Goal: Task Accomplishment & Management: Manage account settings

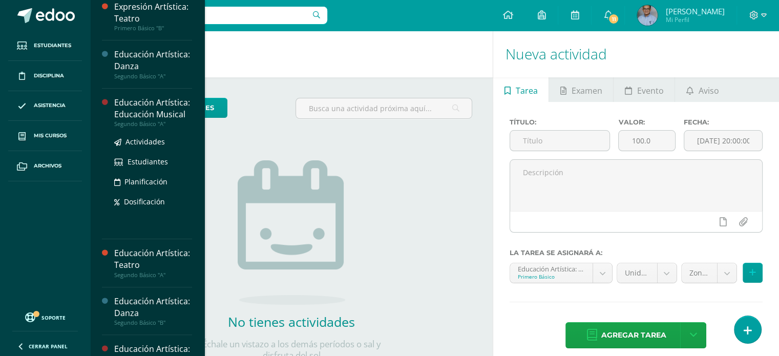
scroll to position [247, 0]
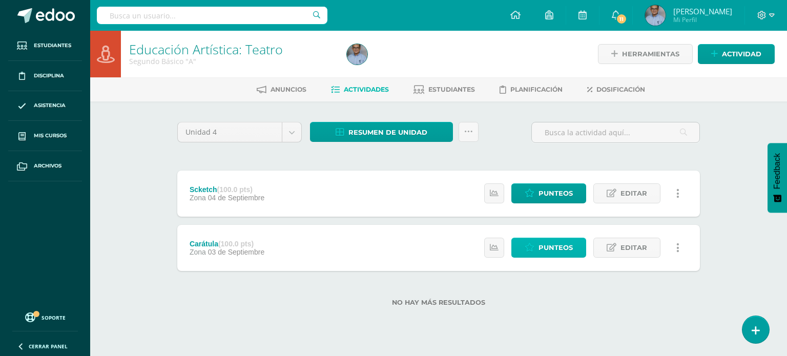
click at [544, 246] on span "Punteos" at bounding box center [556, 247] width 34 height 19
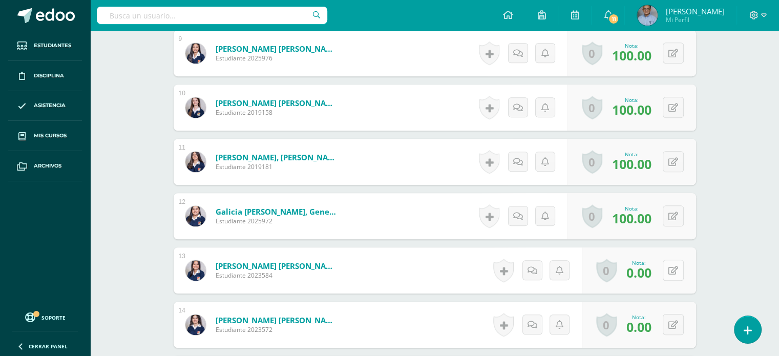
scroll to position [771, 0]
click at [676, 274] on button at bounding box center [673, 269] width 21 height 21
type input "80"
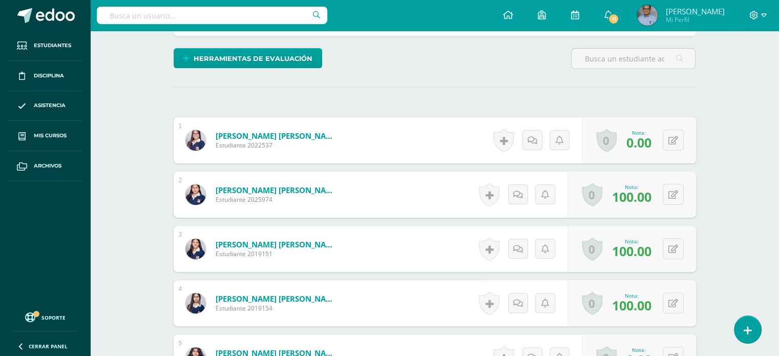
scroll to position [255, 0]
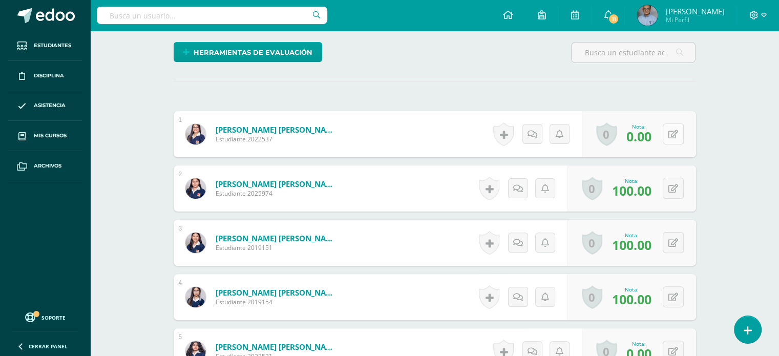
click at [672, 135] on icon at bounding box center [674, 134] width 10 height 9
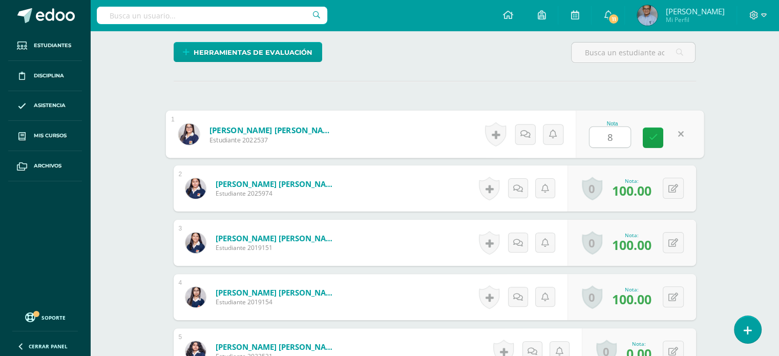
type input "80"
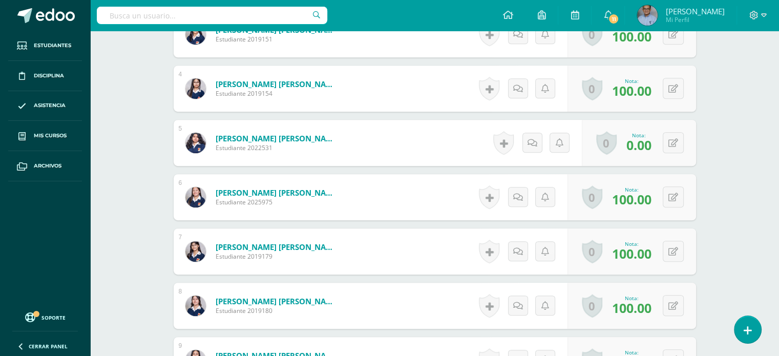
scroll to position [462, 0]
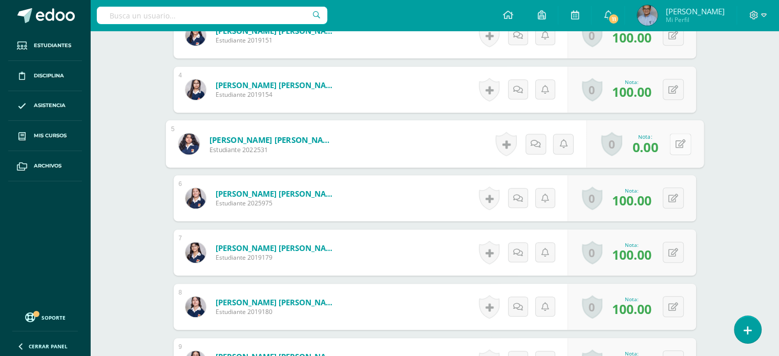
click at [673, 141] on button at bounding box center [681, 144] width 22 height 22
type input "80"
click at [673, 141] on button at bounding box center [681, 144] width 22 height 22
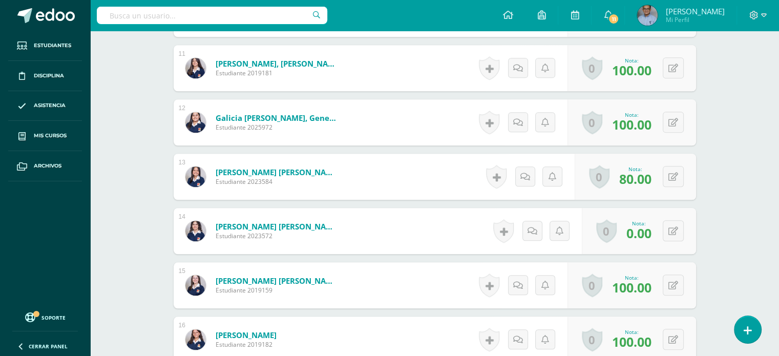
scroll to position [864, 0]
click at [674, 230] on icon at bounding box center [674, 230] width 10 height 9
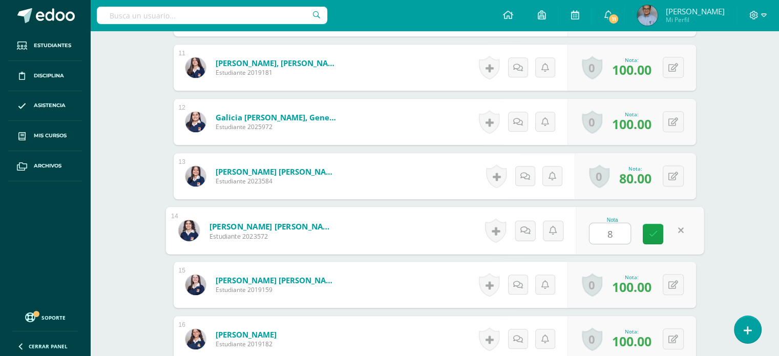
type input "80"
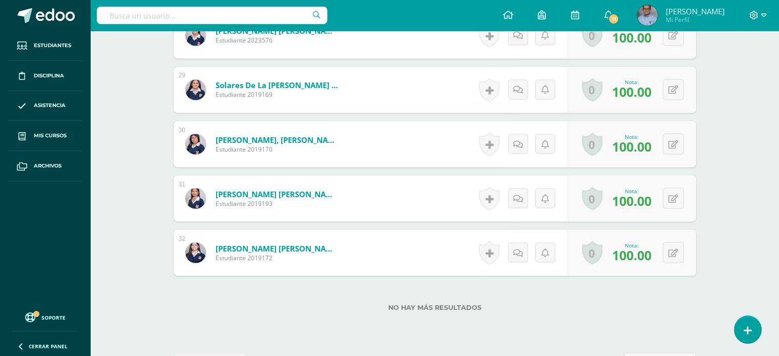
scroll to position [1856, 0]
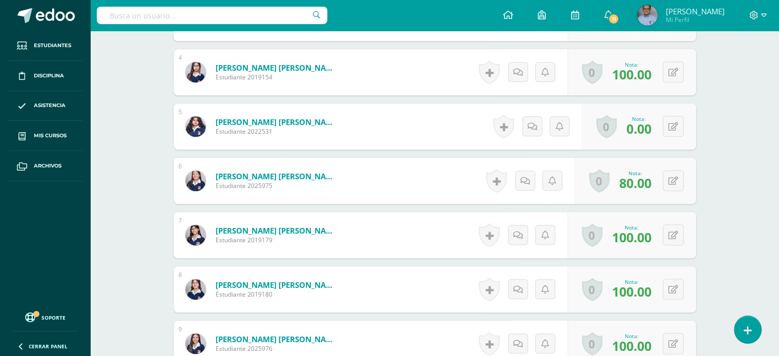
scroll to position [480, 0]
click at [674, 174] on button at bounding box center [673, 180] width 21 height 21
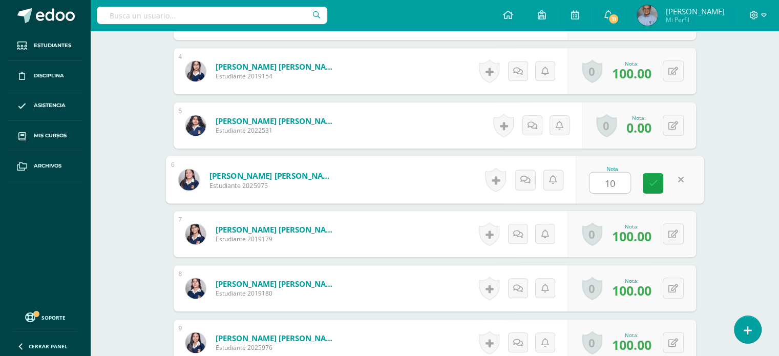
type input "100"
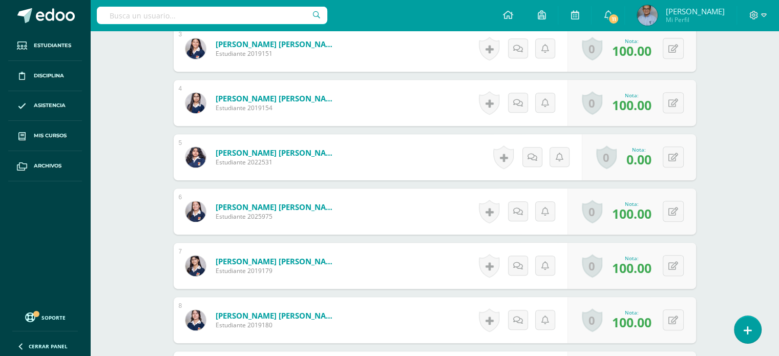
scroll to position [449, 0]
click at [680, 153] on button at bounding box center [673, 156] width 21 height 21
type input "80"
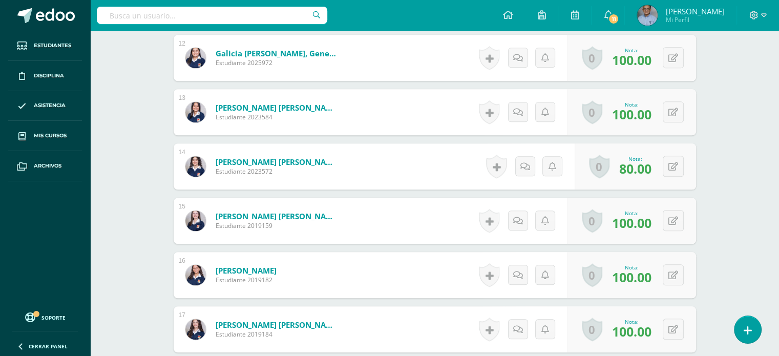
scroll to position [1856, 0]
